Goal: Find specific page/section: Find specific page/section

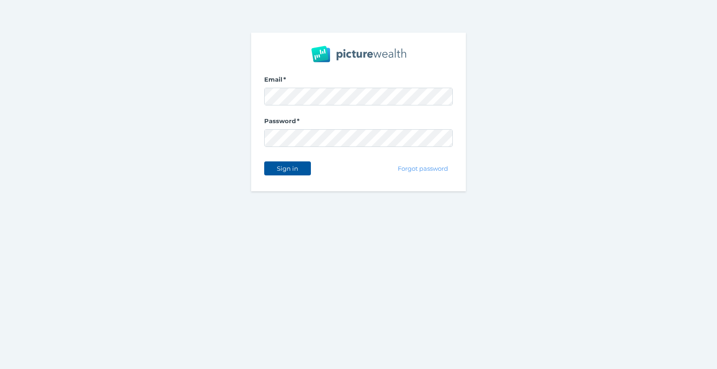
click at [286, 171] on span "Sign in" at bounding box center [287, 168] width 29 height 7
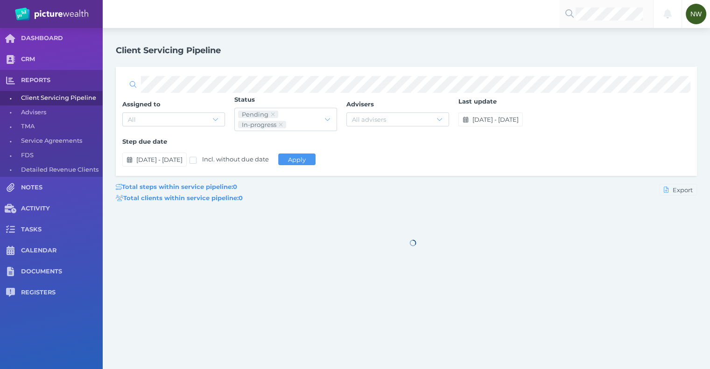
click at [611, 22] on div at bounding box center [606, 14] width 93 height 28
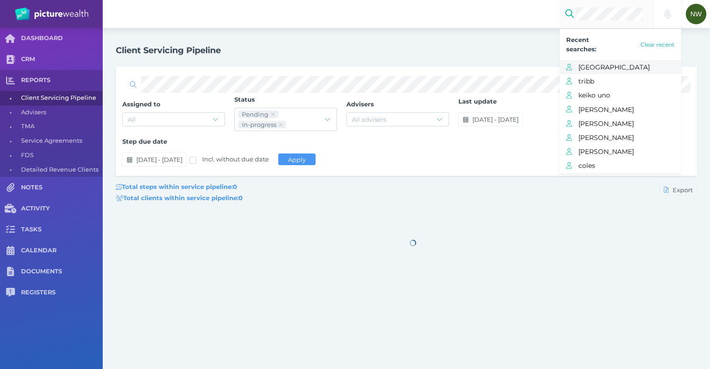
click at [601, 65] on span "[GEOGRAPHIC_DATA]" at bounding box center [629, 67] width 103 height 12
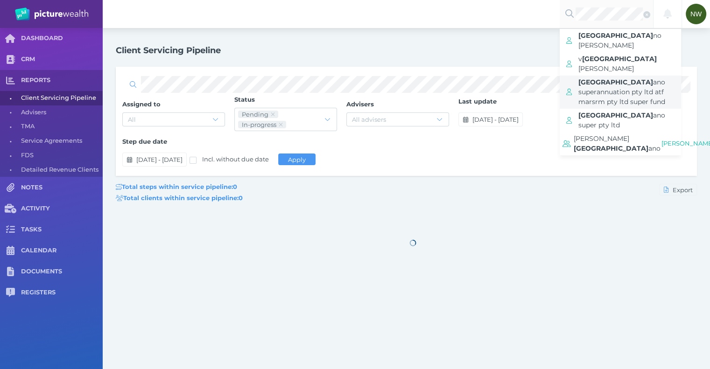
click at [615, 78] on span "ano superannuation pty ltd atf marsrm pty ltd super fund" at bounding box center [621, 92] width 87 height 28
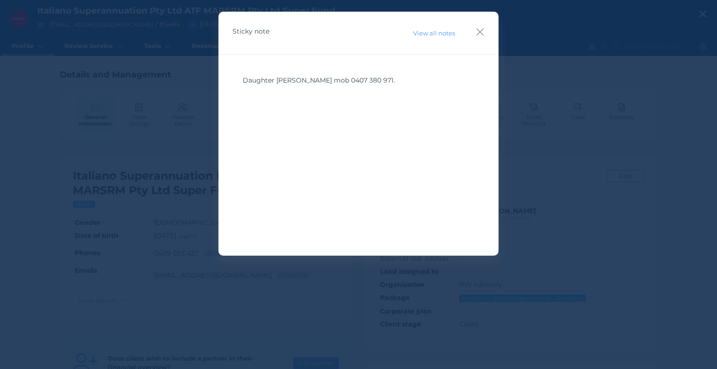
click at [474, 32] on div "Sticky note View all notes" at bounding box center [358, 33] width 280 height 43
click at [476, 33] on icon "button" at bounding box center [480, 32] width 9 height 12
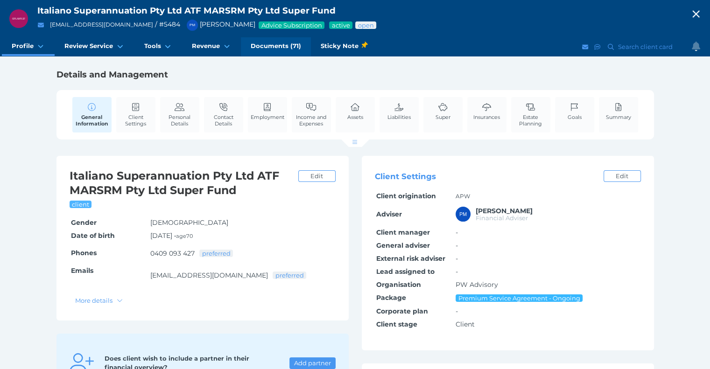
click at [261, 40] on link "Documents (71)" at bounding box center [276, 46] width 70 height 19
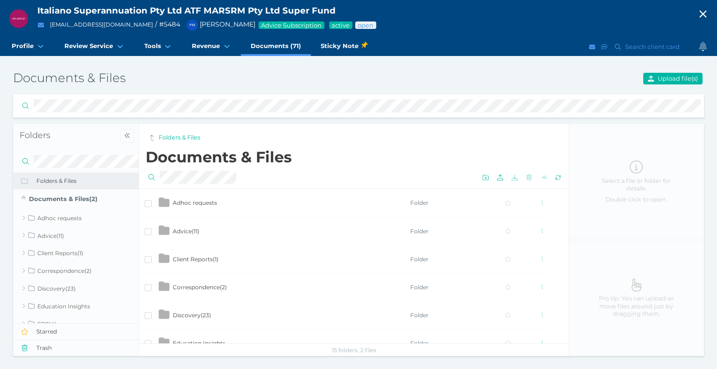
click at [208, 225] on td "Advice ( 11 )" at bounding box center [291, 231] width 238 height 28
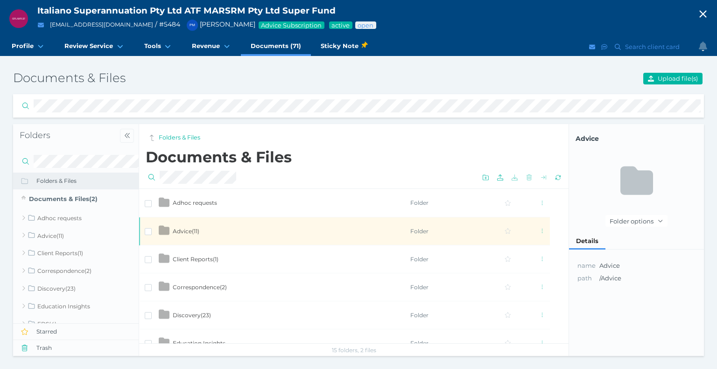
click at [193, 231] on span "Advice ( 11 )" at bounding box center [186, 231] width 27 height 7
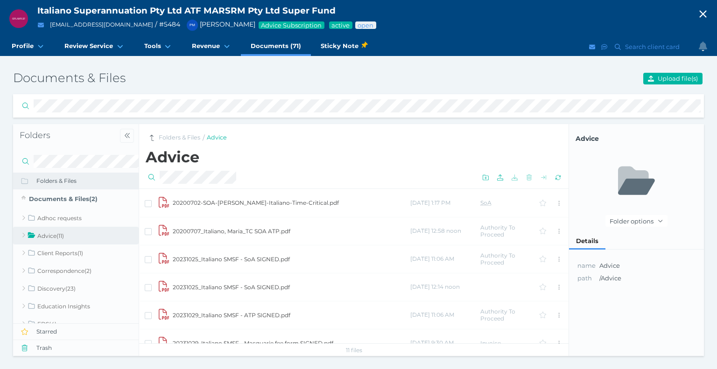
click at [233, 229] on td "20200707_Italiano, Maria_TC SOA ATP.pdf" at bounding box center [291, 231] width 238 height 28
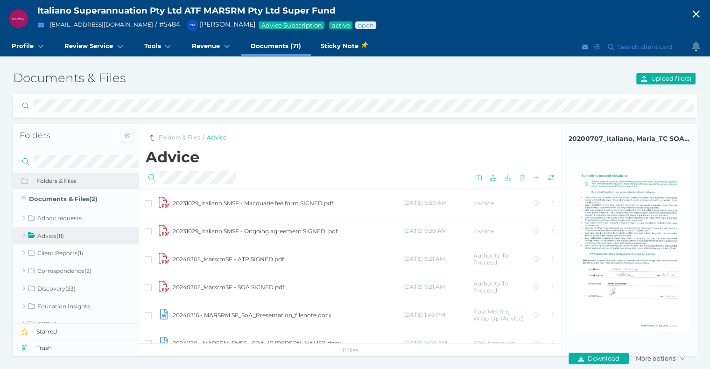
scroll to position [153, 0]
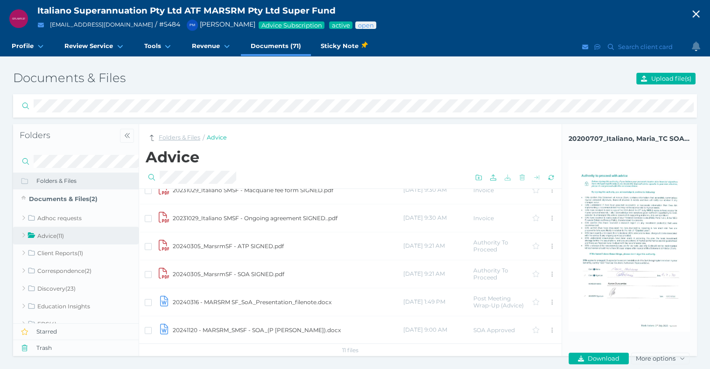
click at [191, 139] on link "Folders & Files" at bounding box center [180, 138] width 42 height 9
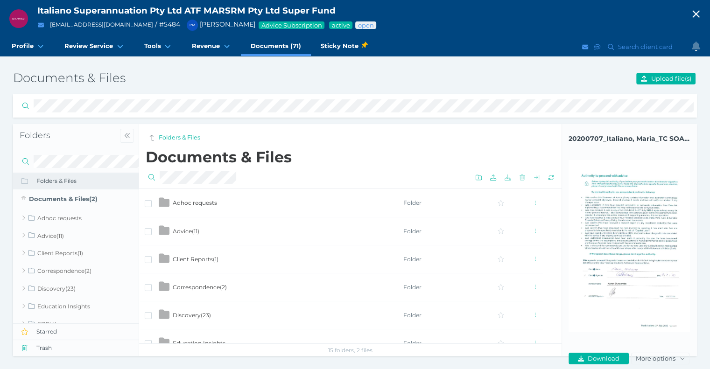
click at [232, 258] on td "Client Reports ( 1 )" at bounding box center [287, 259] width 231 height 28
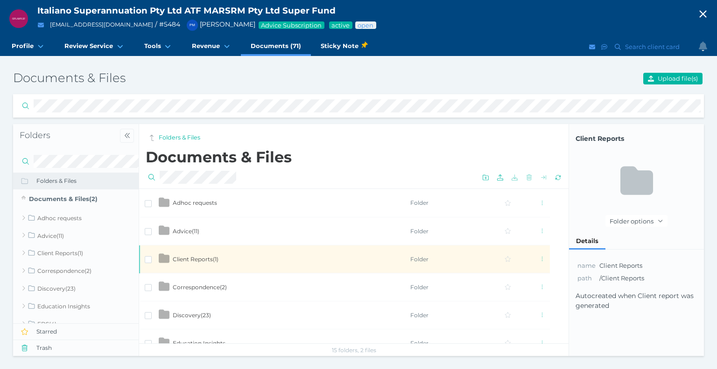
click at [232, 258] on td "Client Reports ( 1 )" at bounding box center [291, 259] width 238 height 28
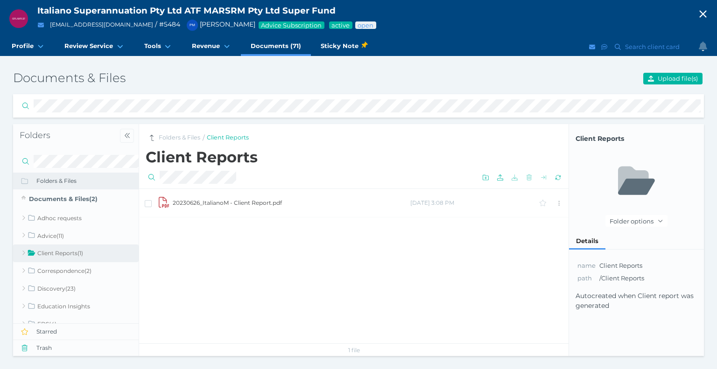
click at [227, 203] on td "20230626_ItalianoM - Client Report.pdf" at bounding box center [291, 203] width 238 height 28
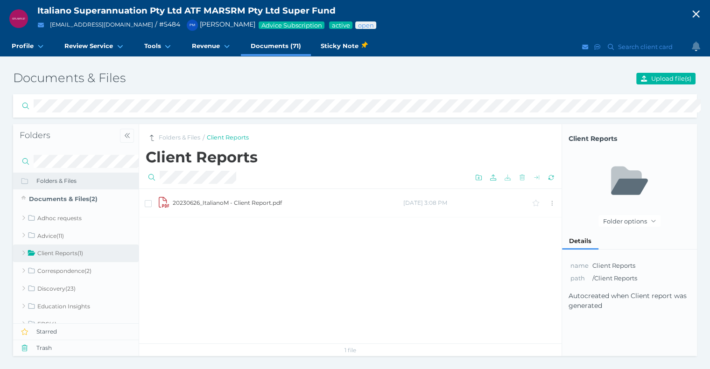
click at [227, 203] on td "20230626_ItalianoM - Client Report.pdf" at bounding box center [287, 203] width 231 height 28
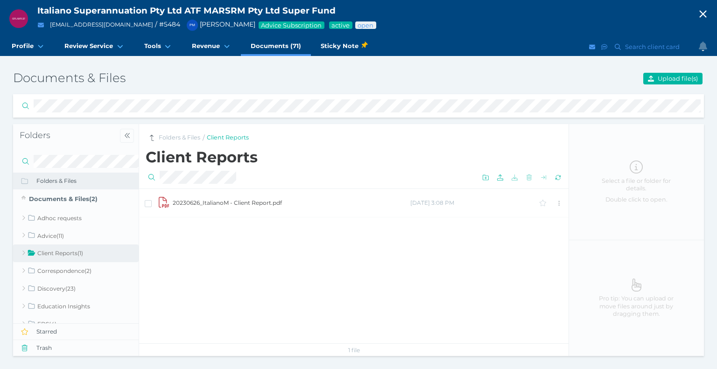
click at [228, 141] on link "Client Reports" at bounding box center [228, 138] width 42 height 9
click at [189, 139] on link "Folders & Files" at bounding box center [180, 138] width 42 height 9
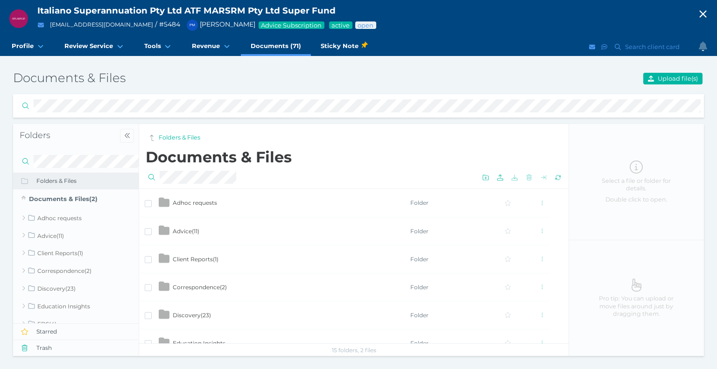
click at [228, 281] on td "Correspondence ( 2 )" at bounding box center [291, 287] width 238 height 28
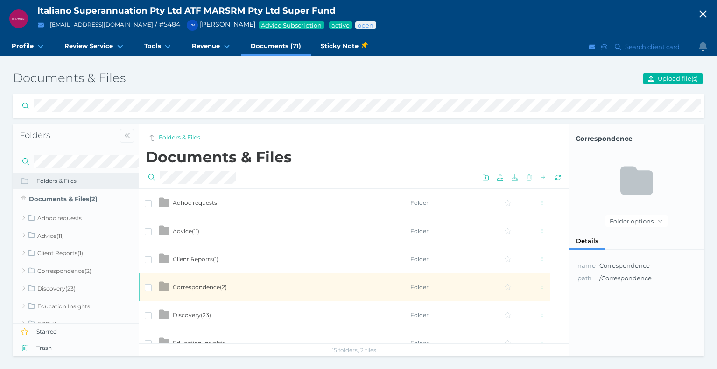
click at [228, 281] on td "Correspondence ( 2 )" at bounding box center [291, 287] width 238 height 28
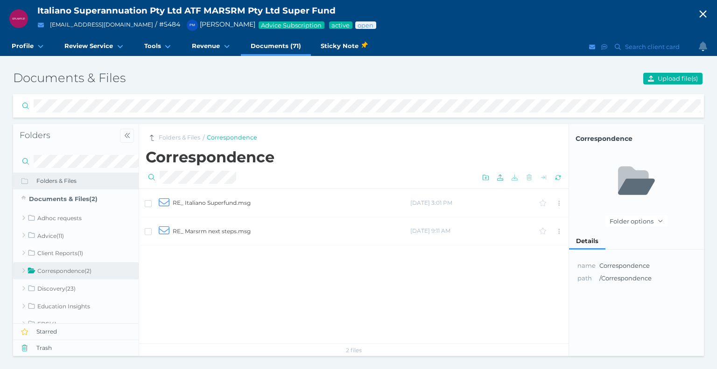
click at [232, 233] on td "RE_ Marsrm next steps.msg" at bounding box center [291, 231] width 238 height 28
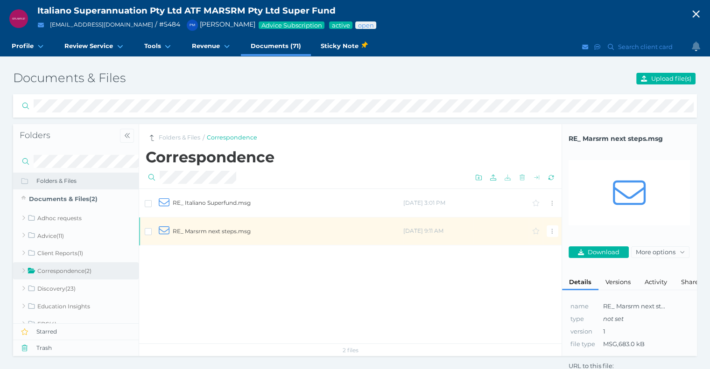
click at [232, 233] on td "RE_ Marsrm next steps.msg" at bounding box center [287, 231] width 231 height 28
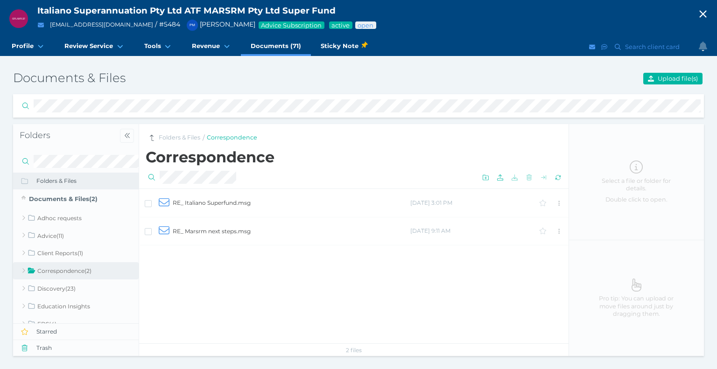
click at [235, 201] on td "RE_ Italiano Superfund.msg" at bounding box center [291, 203] width 238 height 28
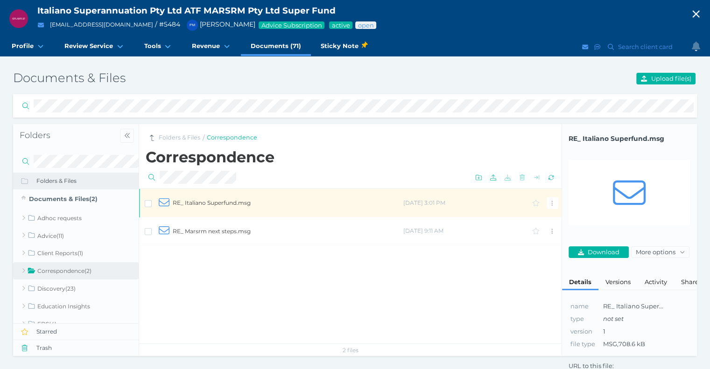
click at [235, 201] on td "RE_ Italiano Superfund.msg" at bounding box center [287, 203] width 231 height 28
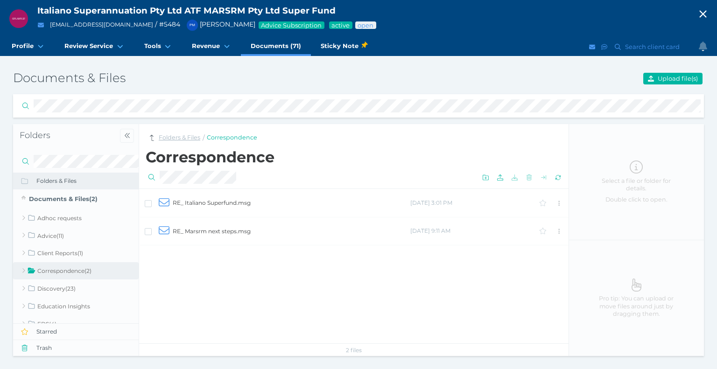
click at [174, 141] on link "Folders & Files" at bounding box center [180, 138] width 42 height 9
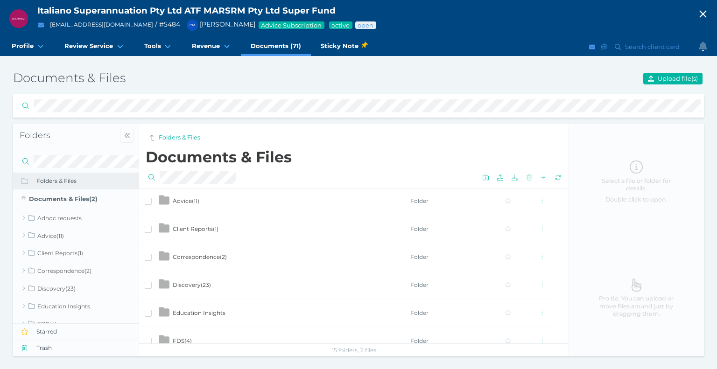
scroll to position [47, 0]
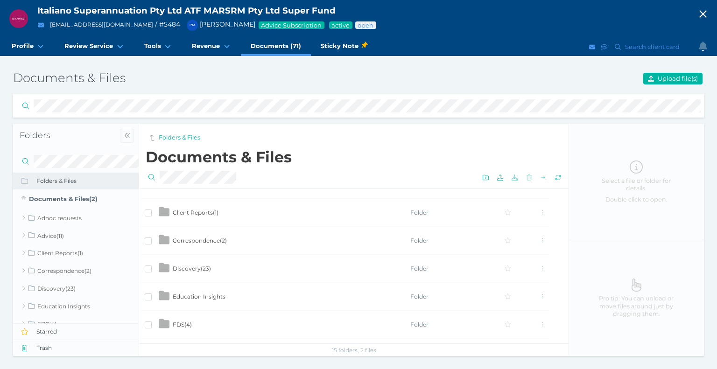
click at [234, 263] on td "Discovery ( 23 )" at bounding box center [291, 268] width 238 height 28
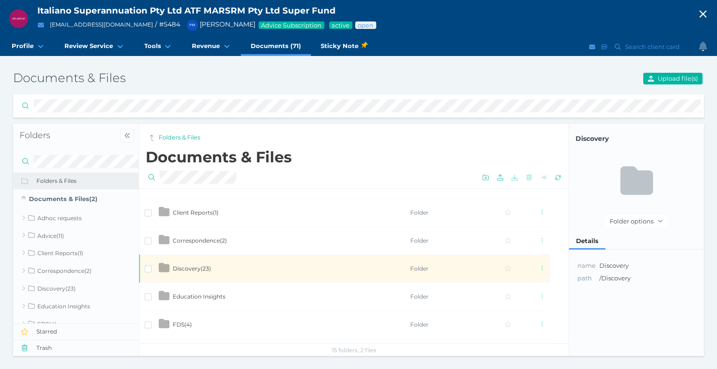
click at [234, 263] on td "Discovery ( 23 )" at bounding box center [291, 268] width 238 height 28
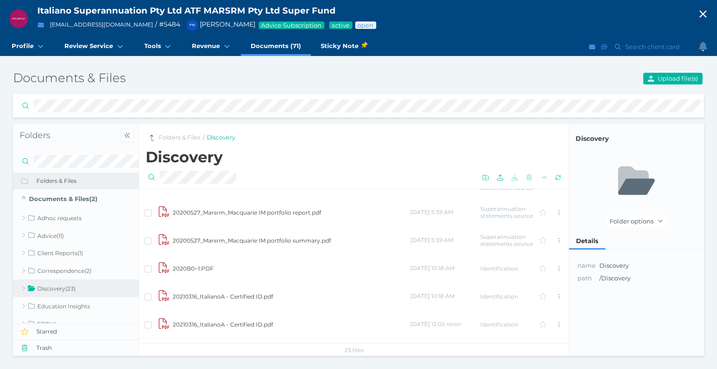
click at [212, 265] on td "2020B0~1.PDF" at bounding box center [291, 268] width 238 height 28
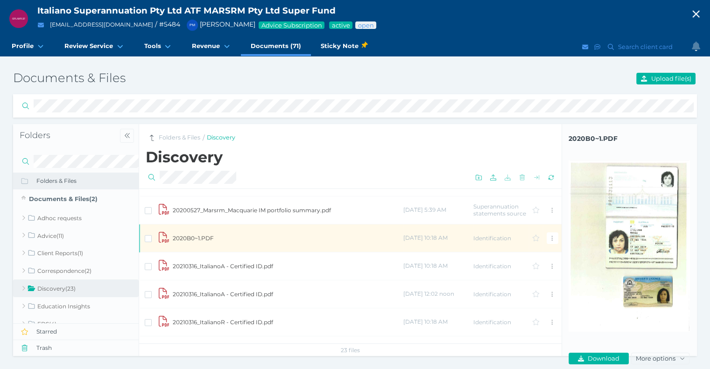
scroll to position [93, 0]
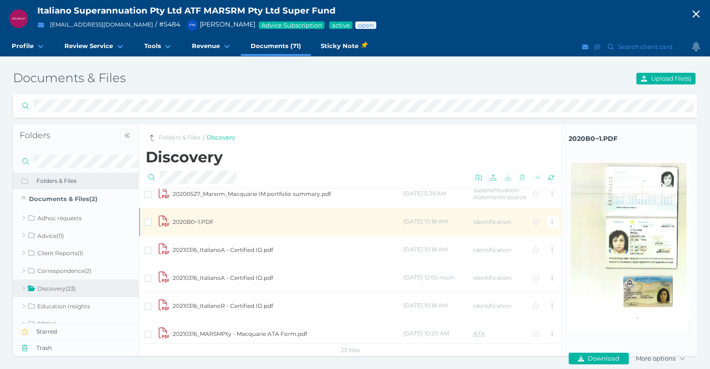
click at [226, 255] on td "20210316_ItalianoA - Certified ID.pdf" at bounding box center [287, 250] width 231 height 28
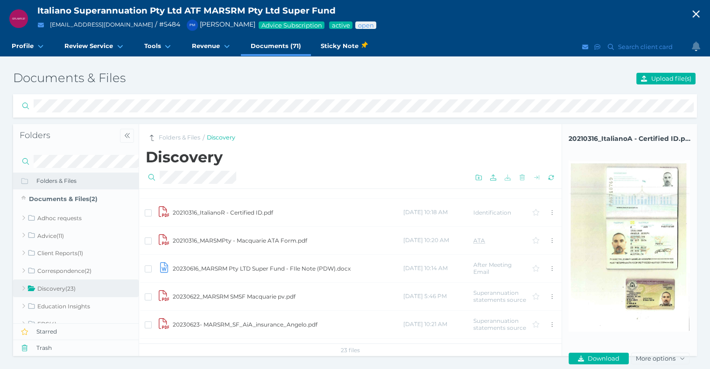
scroll to position [233, 0]
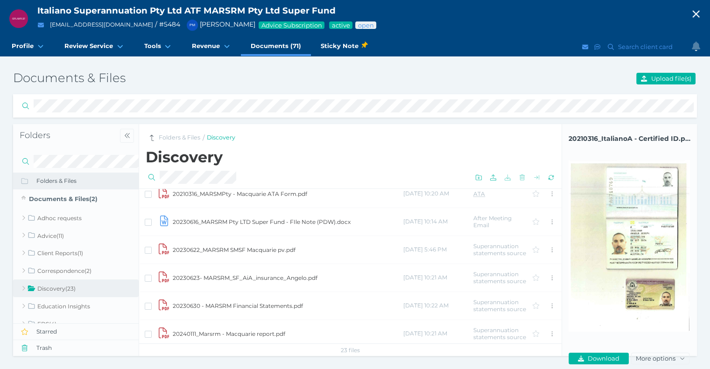
click at [299, 308] on td "20230630 - MARSRM Financial Statements.pdf" at bounding box center [287, 306] width 231 height 28
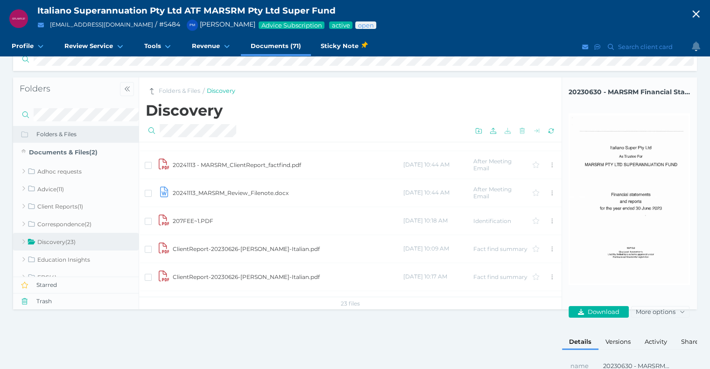
scroll to position [467, 0]
click at [278, 167] on td "207FEE~1.PDF" at bounding box center [287, 166] width 231 height 28
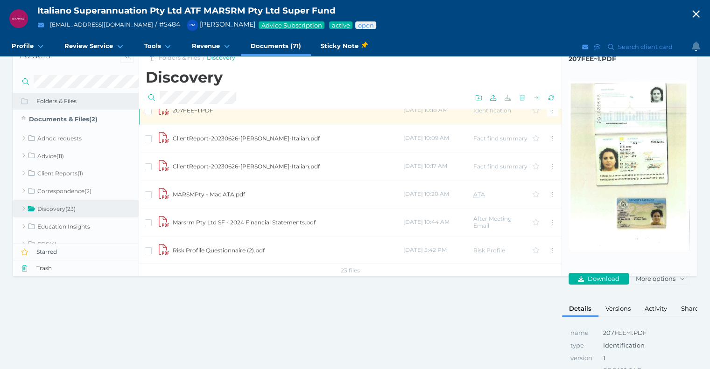
scroll to position [93, 0]
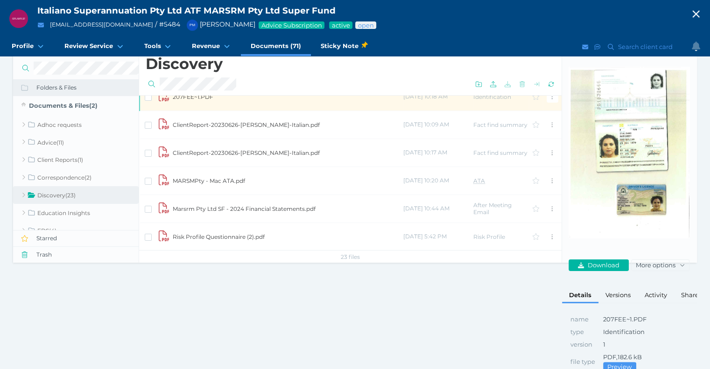
click at [301, 207] on td "Marsrm Pty Ltd SF - 2024 Financial Statements.pdf" at bounding box center [287, 209] width 231 height 28
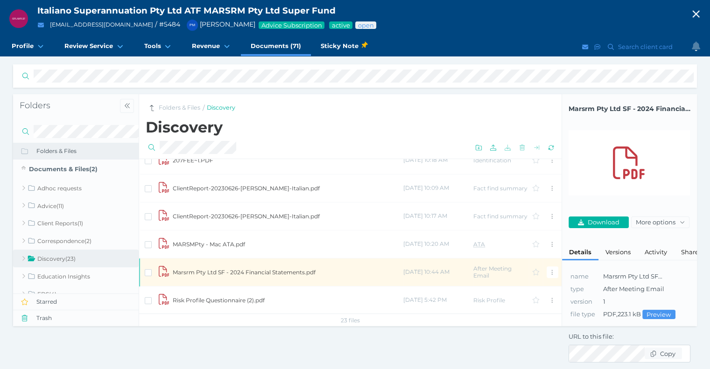
scroll to position [46, 0]
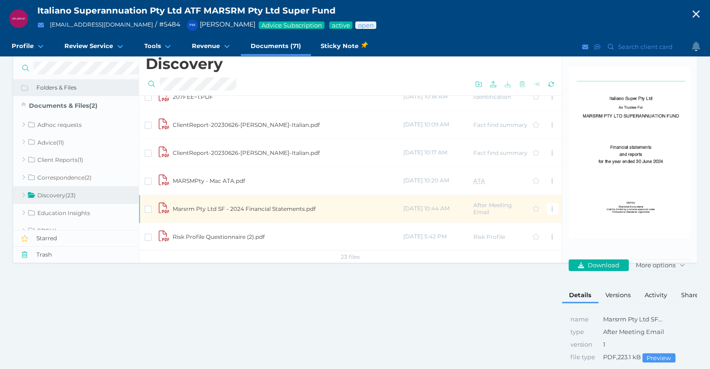
click at [258, 238] on td "Risk Profile Questionnaire (2).pdf" at bounding box center [287, 237] width 231 height 28
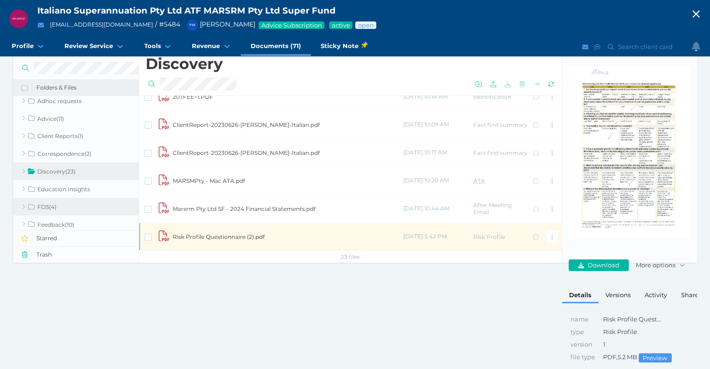
scroll to position [47, 0]
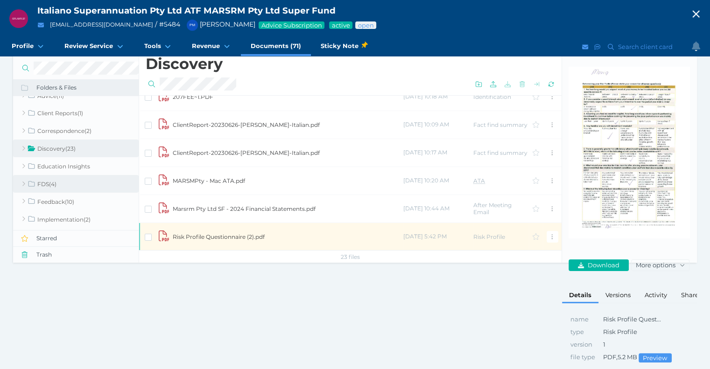
click at [93, 181] on link "FDS ( 4 )" at bounding box center [76, 184] width 126 height 18
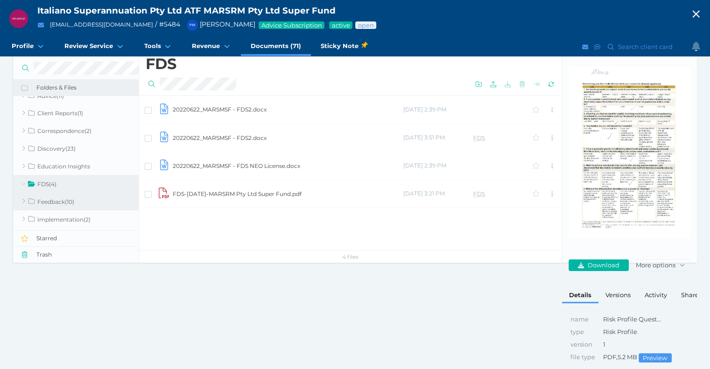
click at [68, 201] on link "Feedback ( 10 )" at bounding box center [76, 202] width 126 height 18
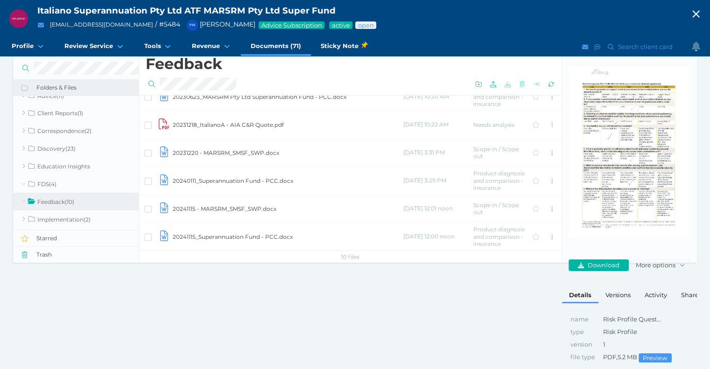
scroll to position [140, 0]
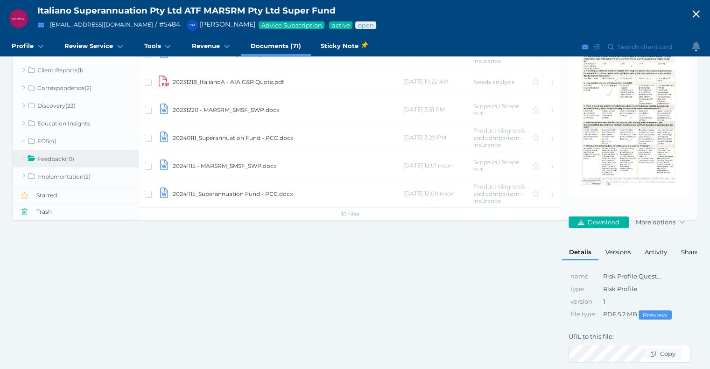
click at [248, 191] on td "20241115_Superannuation Fund - PCC.docx" at bounding box center [287, 194] width 231 height 28
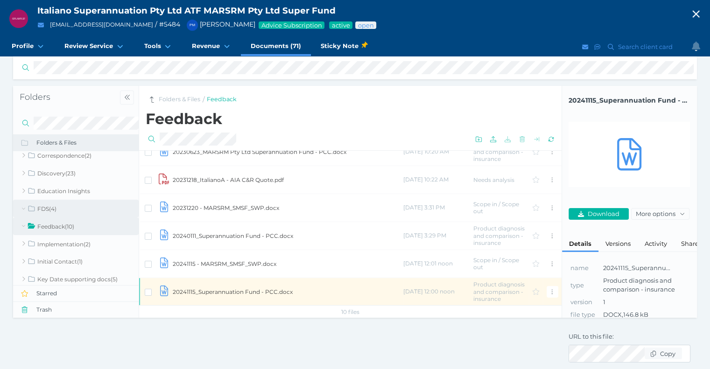
scroll to position [93, 0]
click at [90, 219] on link "Implementation ( 2 )" at bounding box center [76, 228] width 126 height 18
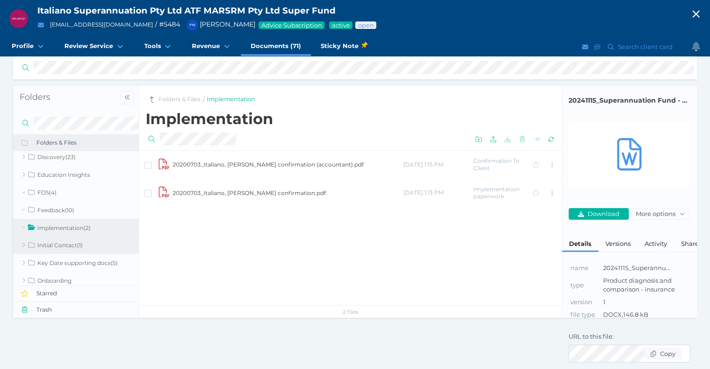
click at [79, 237] on link "Initial Contact ( 1 )" at bounding box center [76, 246] width 126 height 18
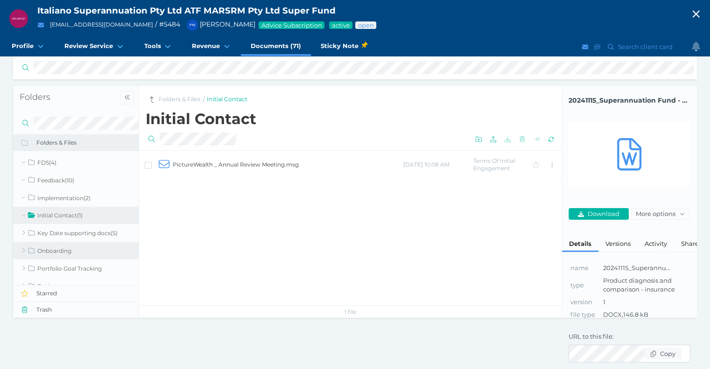
scroll to position [140, 0]
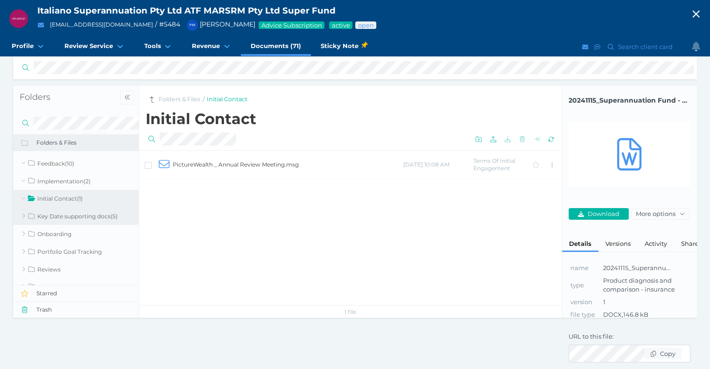
click at [95, 211] on link "Key Date supporting docs ( 5 )" at bounding box center [76, 216] width 126 height 18
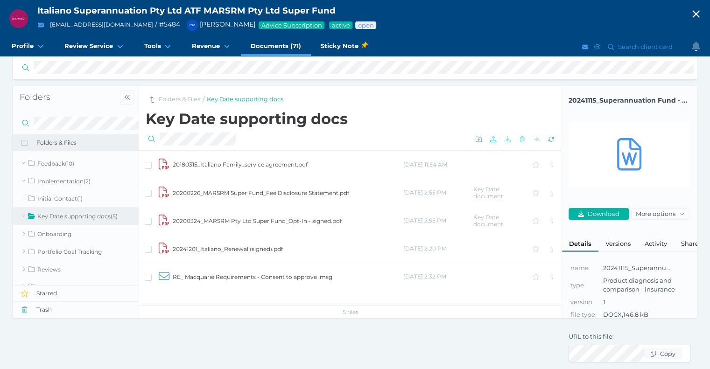
click at [210, 273] on td "RE_ Macquarie Requirements - Consent to approve .msg" at bounding box center [287, 277] width 231 height 28
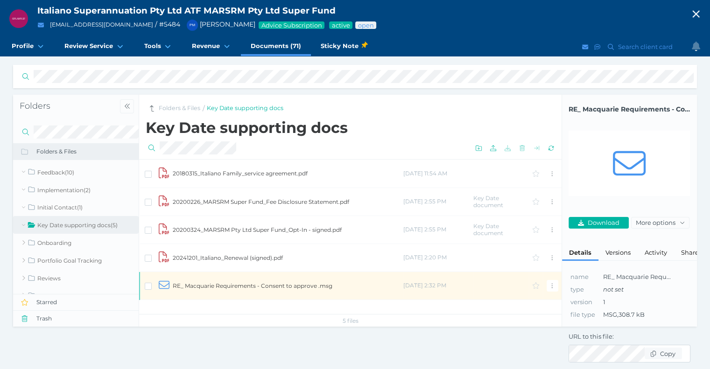
scroll to position [36, 0]
click at [611, 219] on span "Download" at bounding box center [605, 222] width 38 height 7
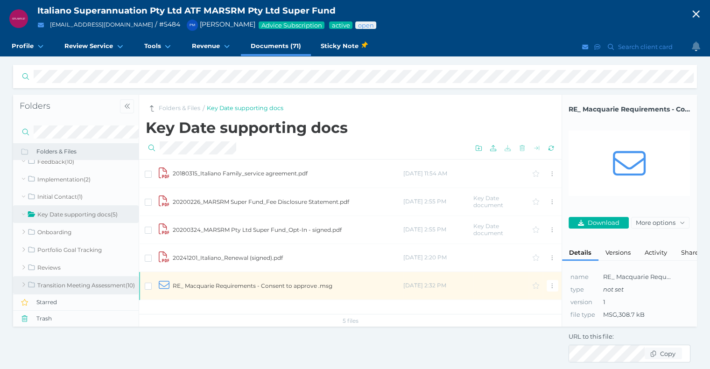
click at [93, 276] on link "Transition Meeting Assessment ( 10 )" at bounding box center [76, 285] width 126 height 18
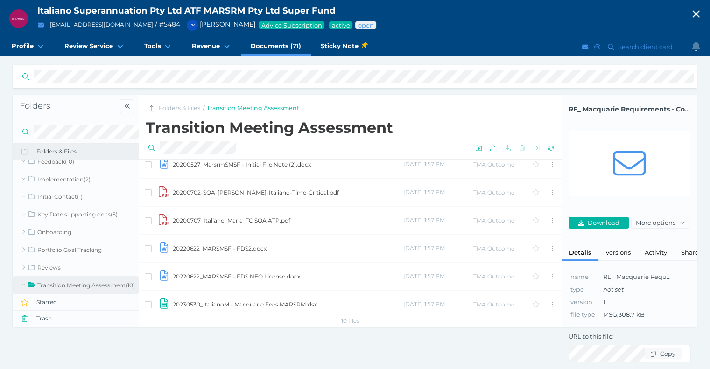
scroll to position [125, 0]
